Goal: Information Seeking & Learning: Check status

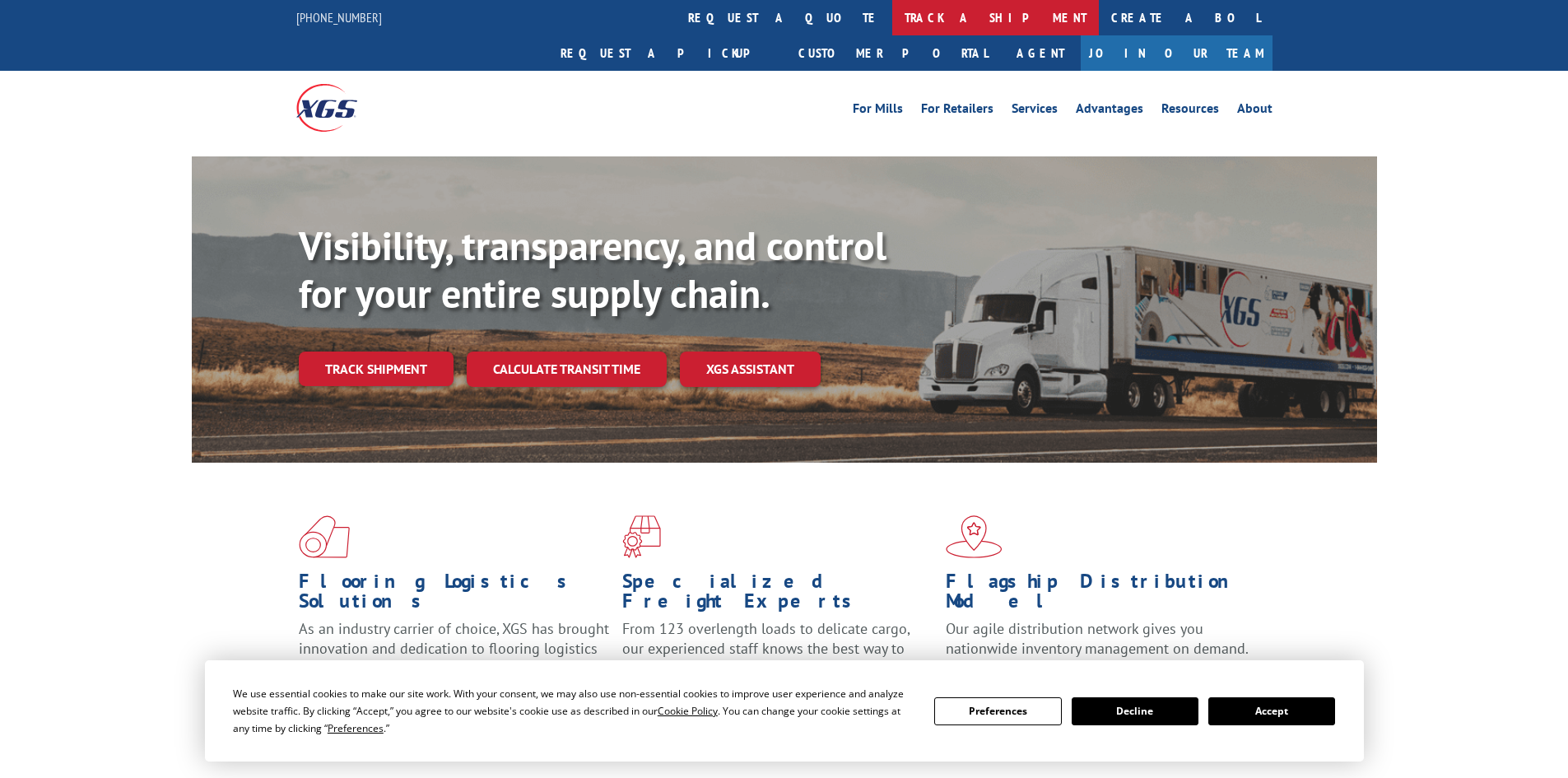
click at [892, 13] on link "track a shipment" at bounding box center [995, 18] width 207 height 36
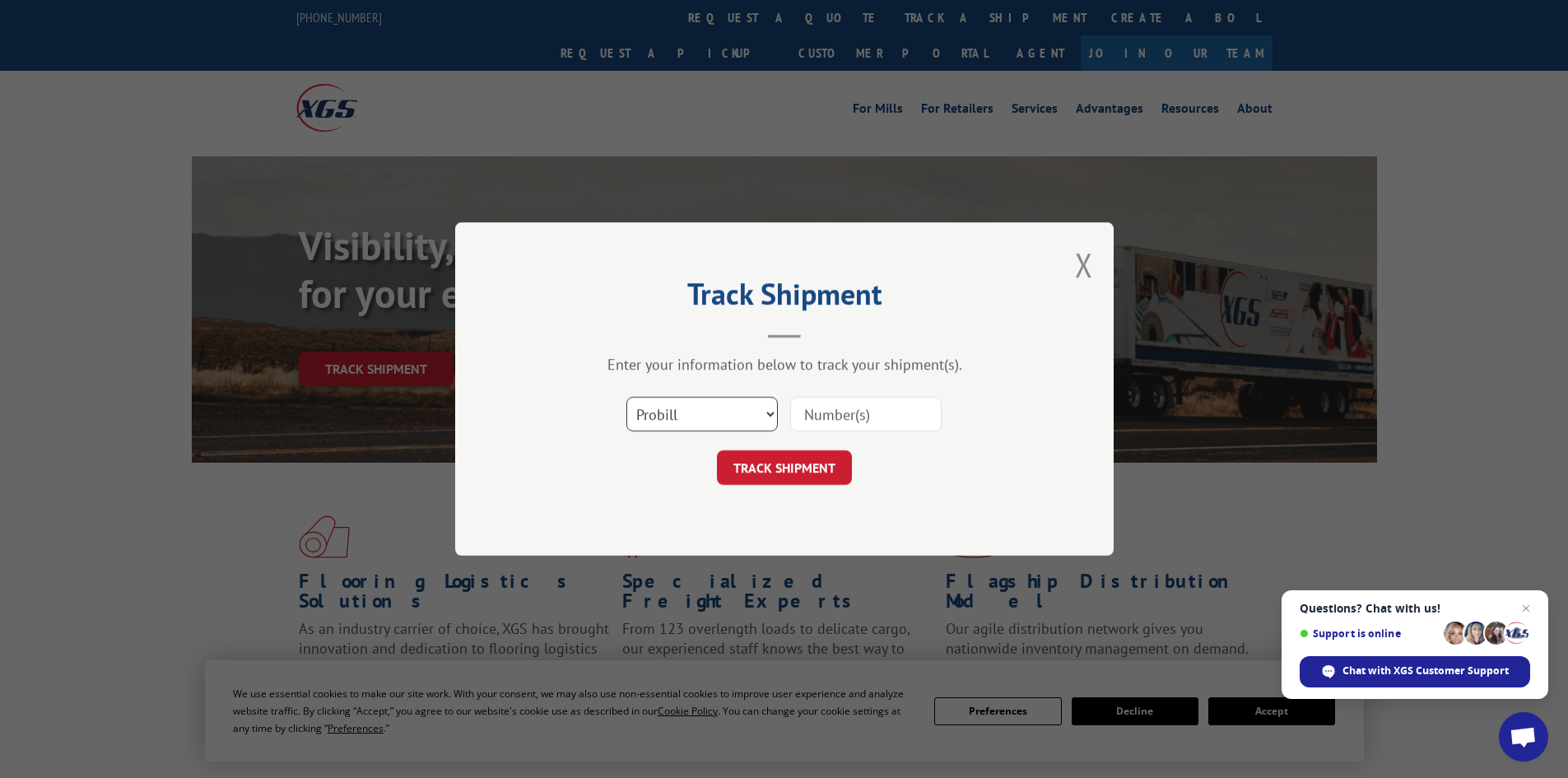
click at [751, 414] on select "Select category... Probill BOL PO" at bounding box center [701, 414] width 152 height 35
click at [817, 423] on input at bounding box center [866, 414] width 152 height 35
paste input "17521751"
type input "17521751"
click at [828, 463] on button "TRACK SHIPMENT" at bounding box center [784, 467] width 135 height 35
